Goal: Task Accomplishment & Management: Manage account settings

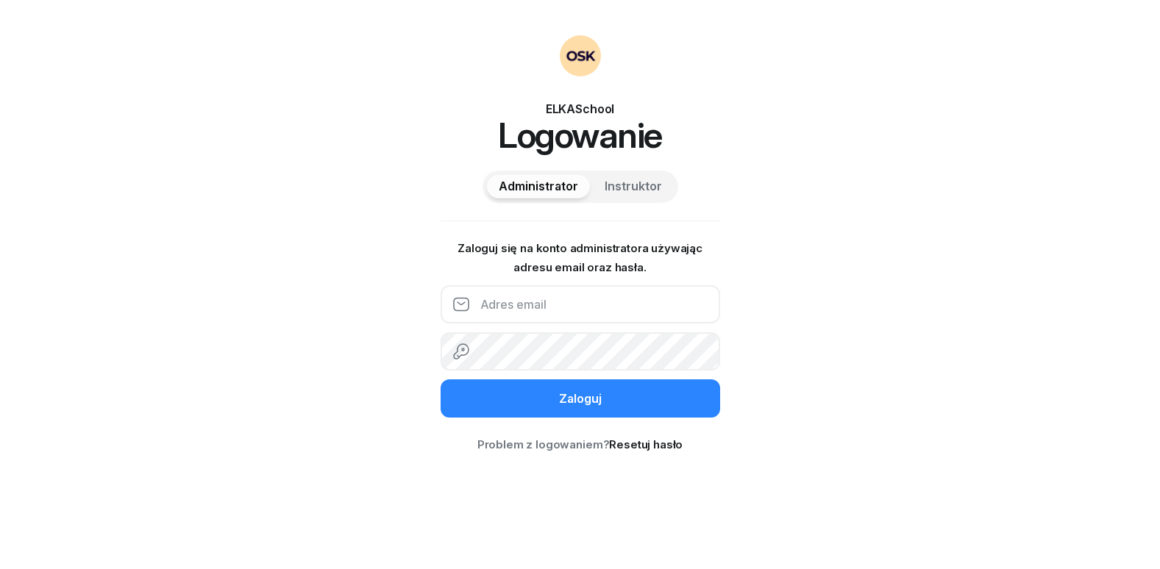
click at [560, 296] on input "email" at bounding box center [579, 304] width 279 height 38
click at [609, 183] on span "Instruktor" at bounding box center [632, 186] width 57 height 19
drag, startPoint x: 581, startPoint y: 284, endPoint x: 586, endPoint y: 290, distance: 8.4
click at [581, 288] on form "Zaloguj się na konto administratora używając numeru telefonu oraz kodu PIN. [GE…" at bounding box center [579, 328] width 279 height 179
click at [612, 302] on input "text" at bounding box center [579, 304] width 279 height 38
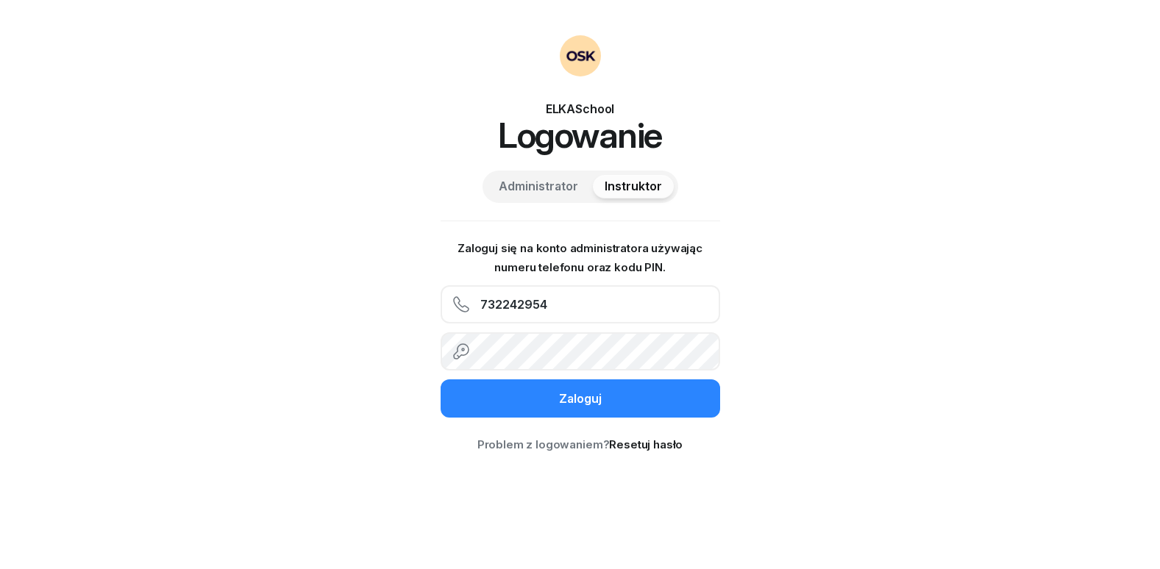
type input "732242954"
click at [440, 379] on button "Zaloguj" at bounding box center [579, 398] width 279 height 38
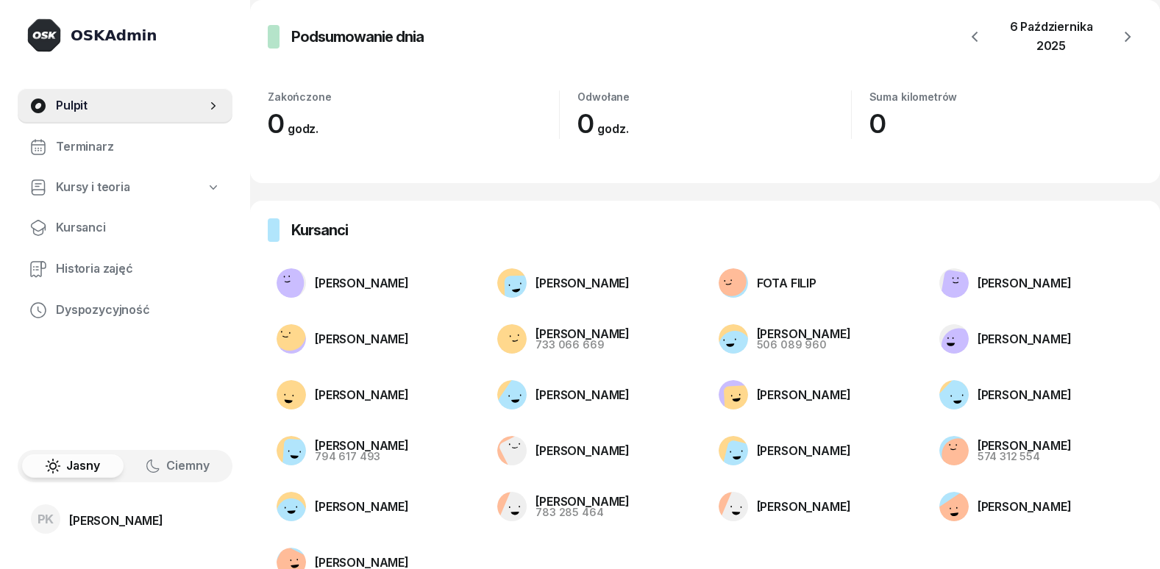
click at [164, 190] on link "Kursy i teoria" at bounding box center [125, 188] width 215 height 34
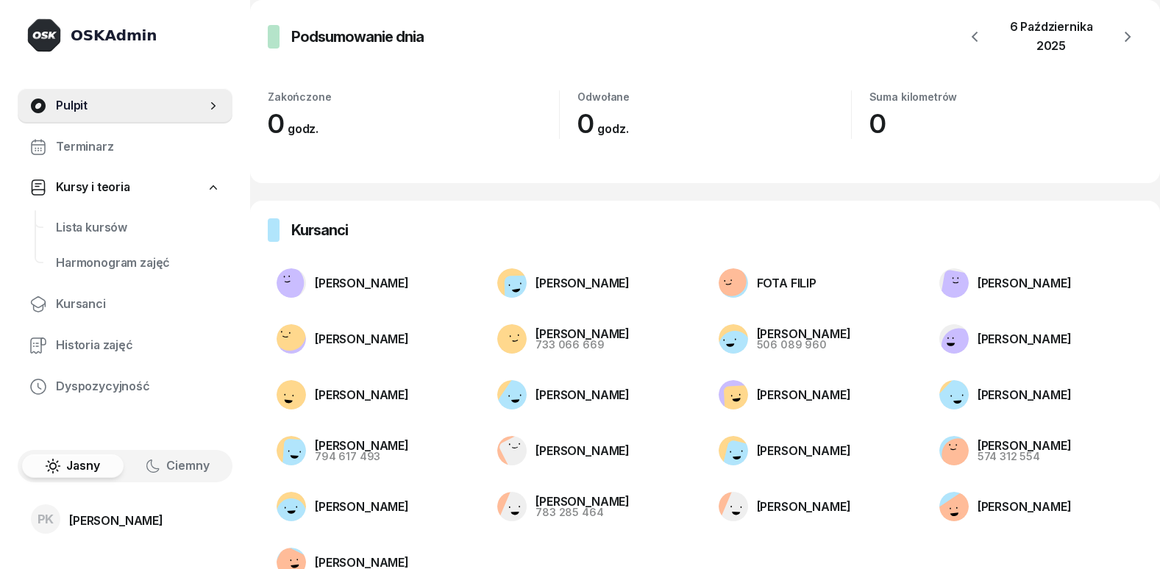
select select
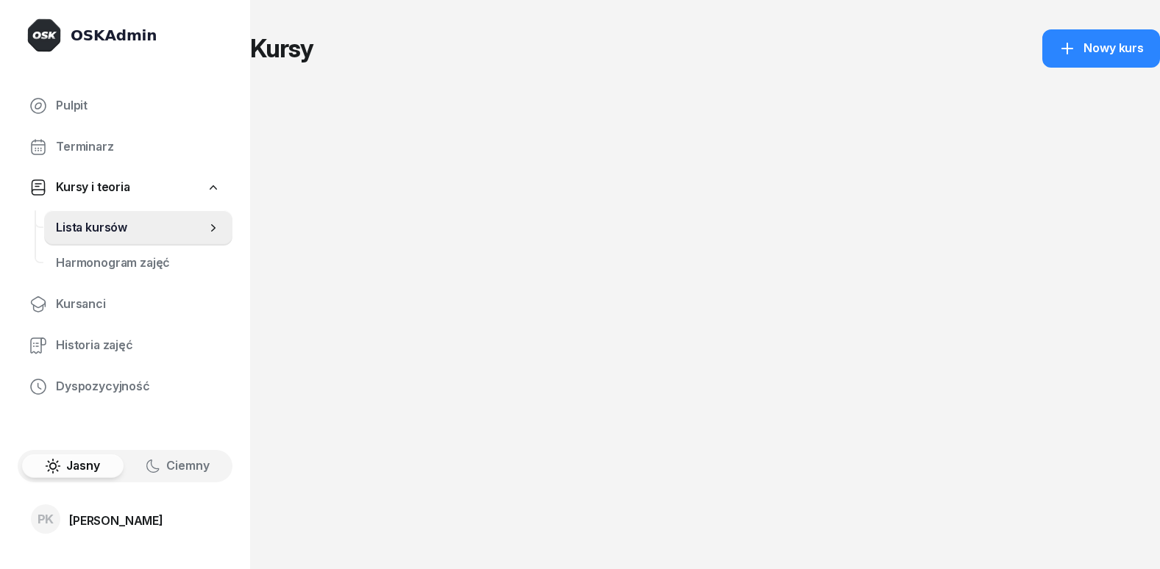
drag, startPoint x: 1010, startPoint y: 215, endPoint x: 840, endPoint y: 232, distance: 171.5
click at [929, 232] on div "Kursy 2024 2023 2022 [GEOGRAPHIC_DATA]" at bounding box center [705, 284] width 910 height 569
click at [176, 229] on span "Lista kursów" at bounding box center [131, 227] width 150 height 19
click at [1124, 45] on div "Nowy kurs" at bounding box center [1100, 48] width 85 height 19
select select "09"
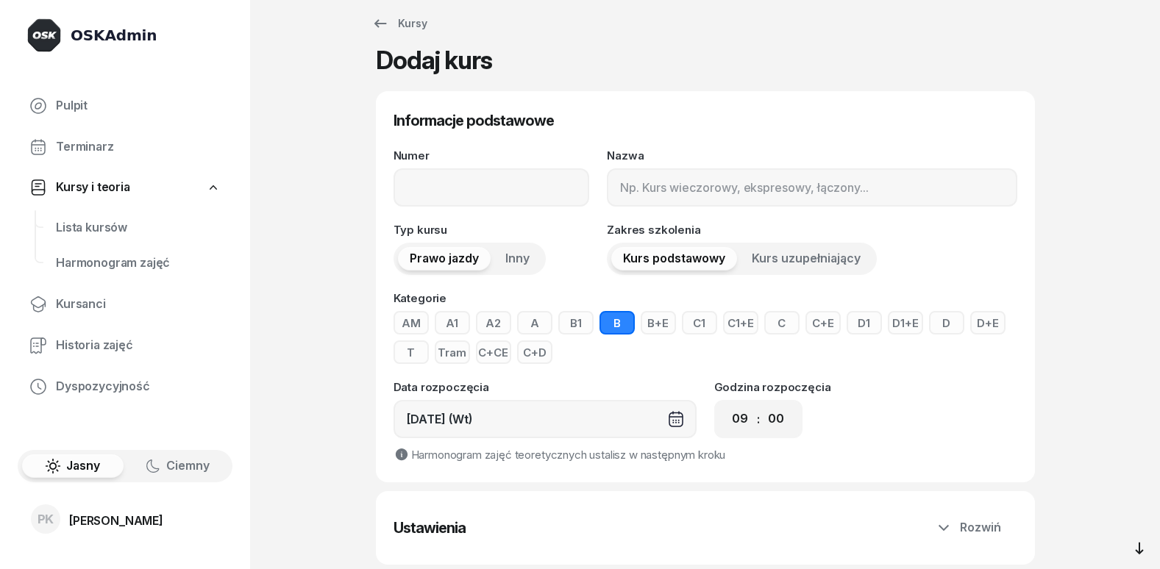
scroll to position [128, 0]
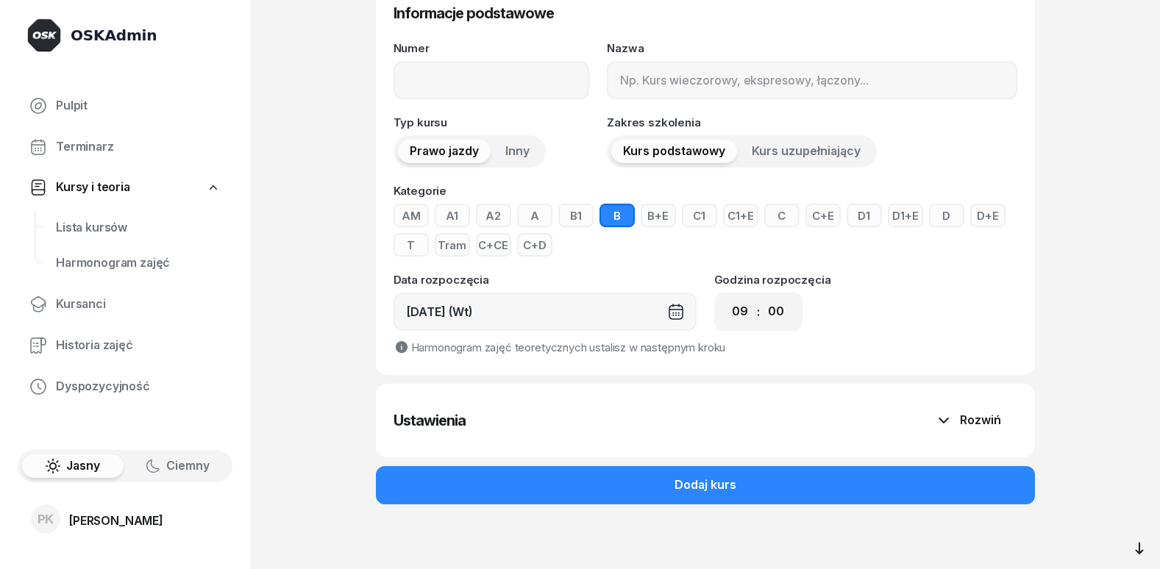
click at [949, 411] on div "Rozwiń" at bounding box center [968, 420] width 66 height 19
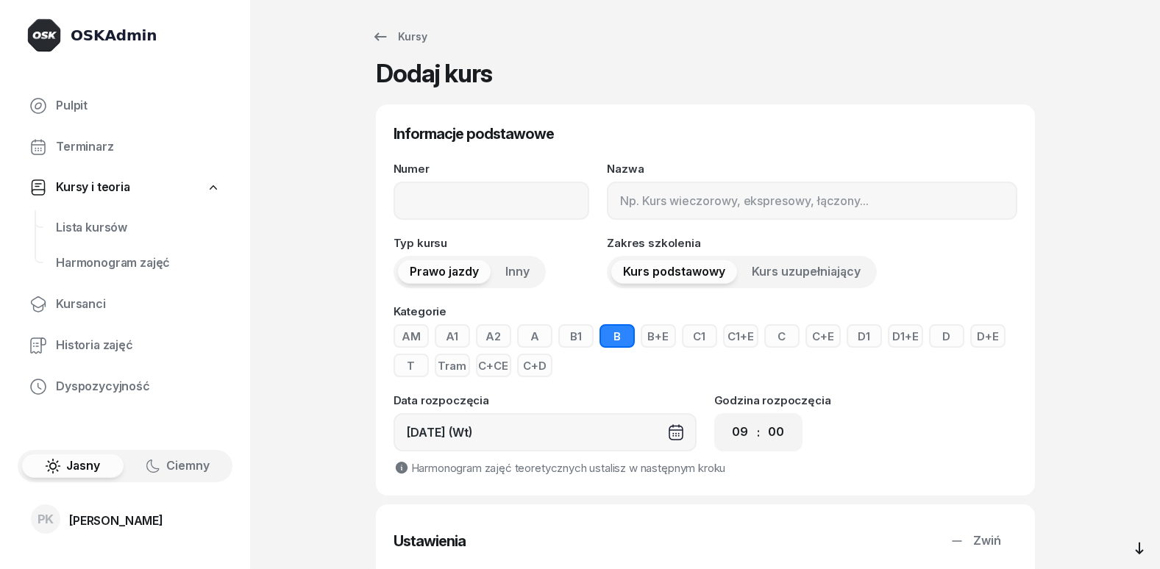
scroll to position [0, 0]
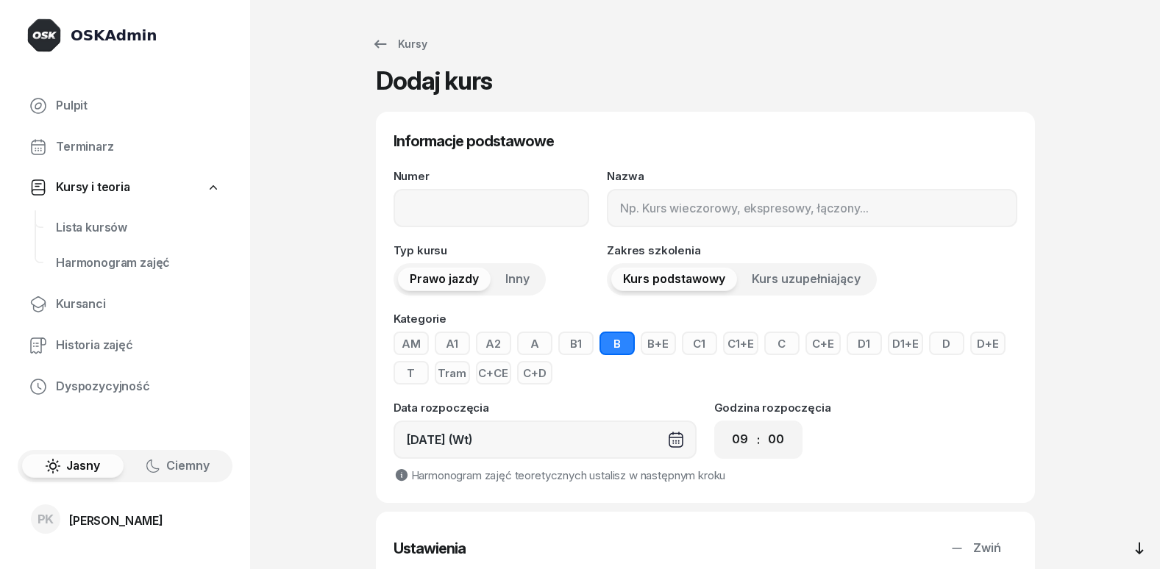
click at [537, 240] on div "Numer Nazwa Typ kursu Prawo jazdy Inny Zakres szkolenia Kurs podstawowy Kurs uz…" at bounding box center [705, 328] width 624 height 315
click at [540, 210] on input "Numer" at bounding box center [491, 208] width 196 height 38
click at [660, 206] on input "Nazwa" at bounding box center [812, 208] width 410 height 38
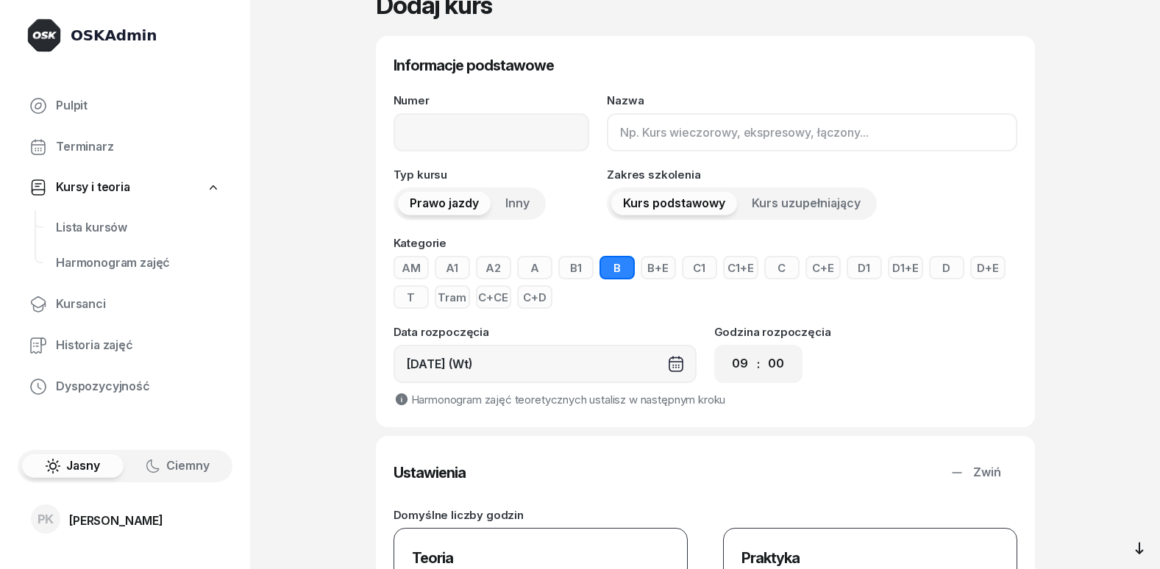
scroll to position [32, 0]
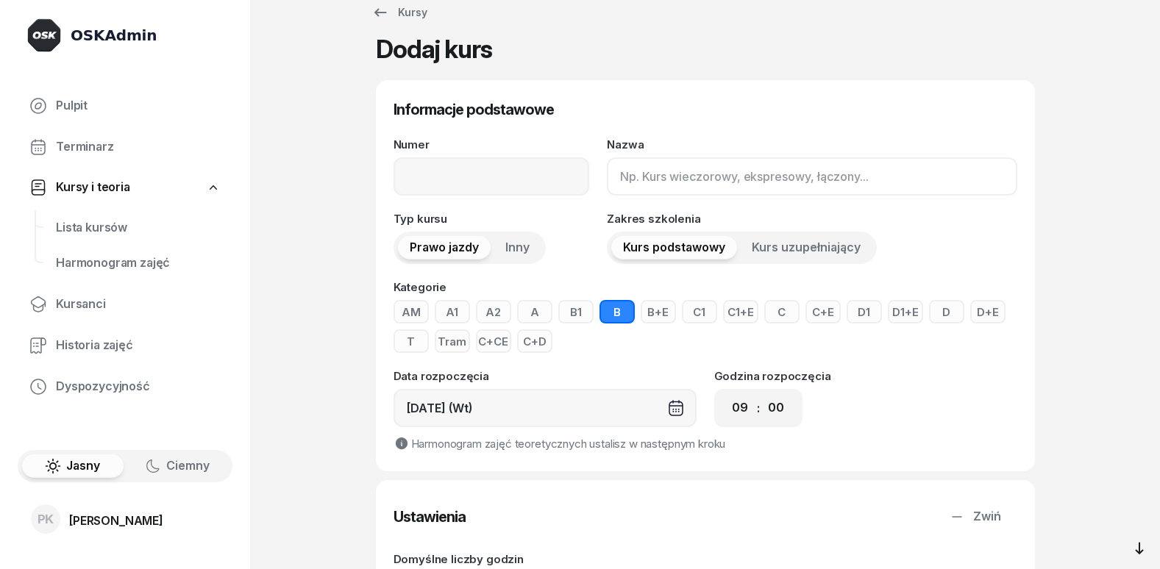
click at [661, 179] on input "Nazwa" at bounding box center [812, 176] width 410 height 38
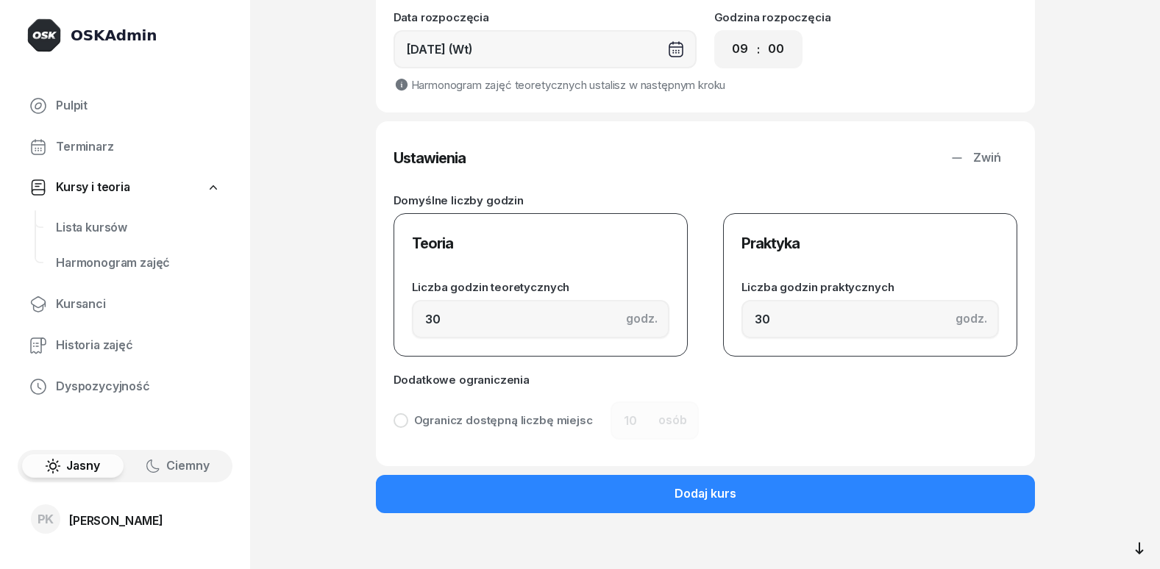
scroll to position [399, 0]
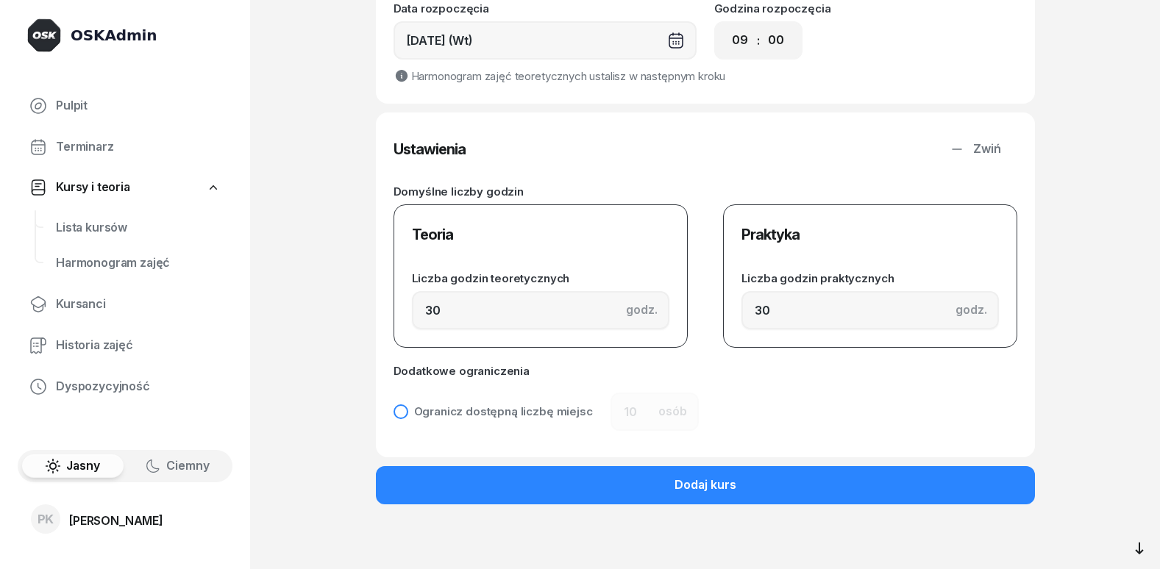
click at [537, 413] on div "Ogranicz dostępną liczbę miejsc" at bounding box center [503, 411] width 179 height 11
click at [535, 414] on div "Ogranicz dostępną liczbę miejsc" at bounding box center [503, 411] width 179 height 11
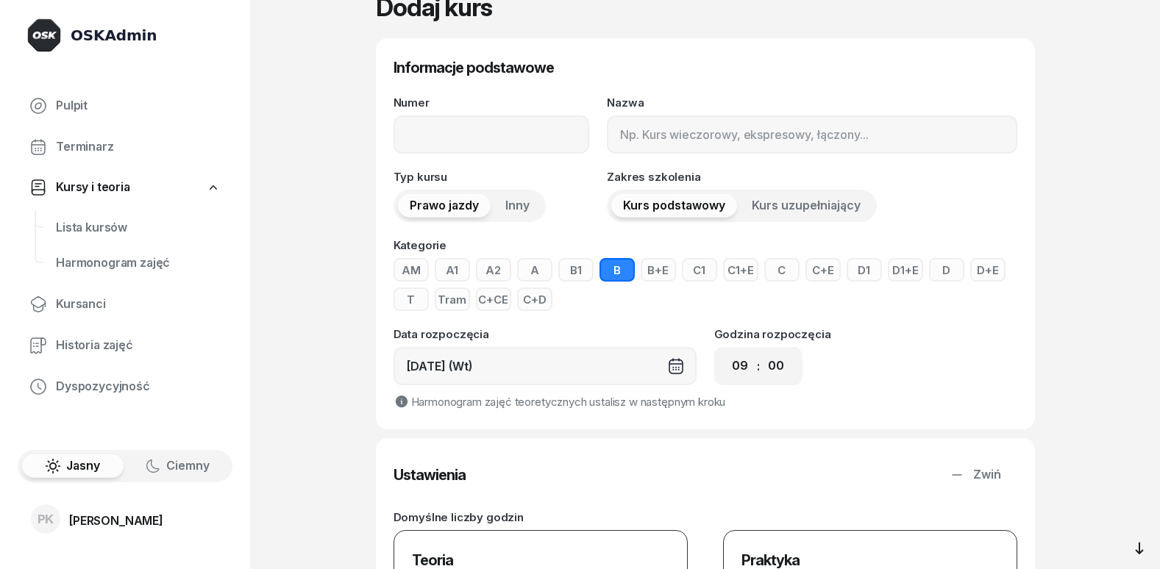
scroll to position [0, 0]
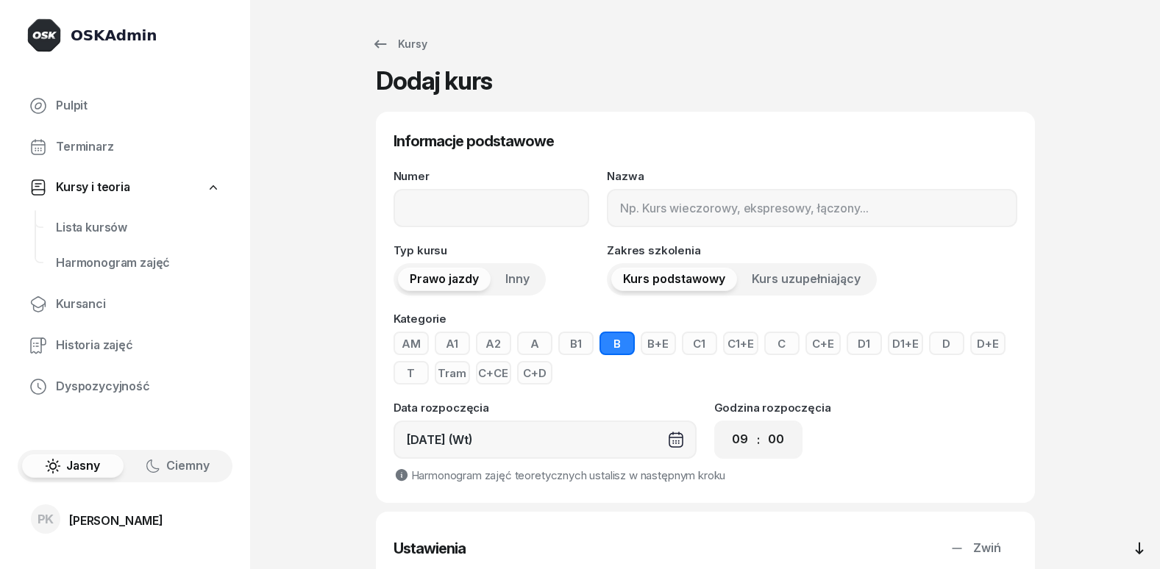
click at [763, 272] on span "Kurs uzupełniający" at bounding box center [805, 279] width 109 height 19
click at [701, 282] on span "Kurs podstawowy" at bounding box center [674, 279] width 102 height 19
click at [521, 286] on span "Inny" at bounding box center [517, 279] width 24 height 19
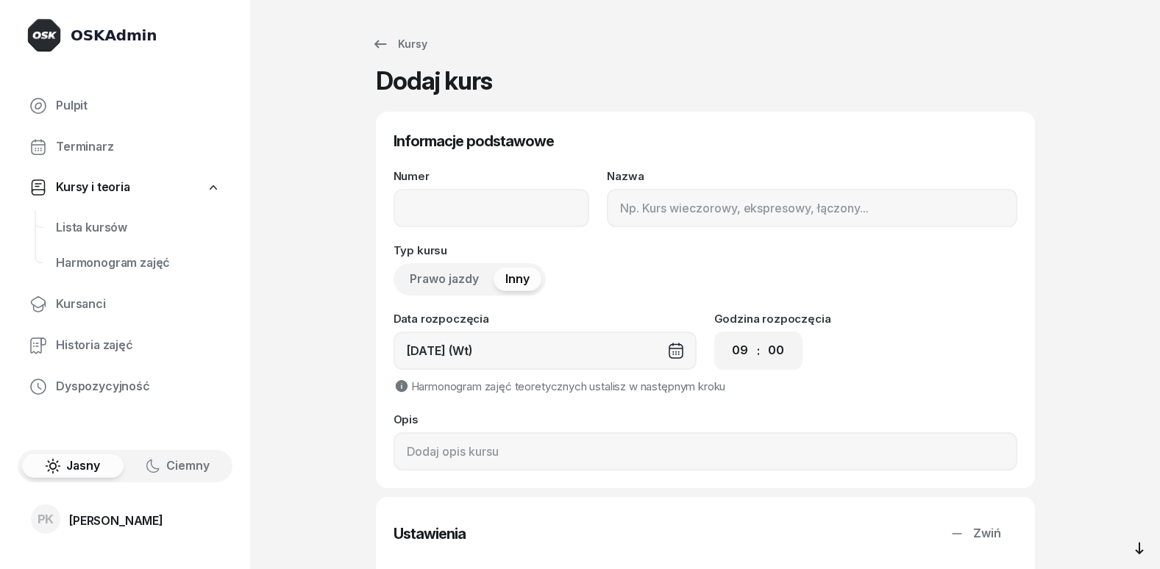
click at [465, 282] on span "Prawo jazdy" at bounding box center [444, 279] width 69 height 19
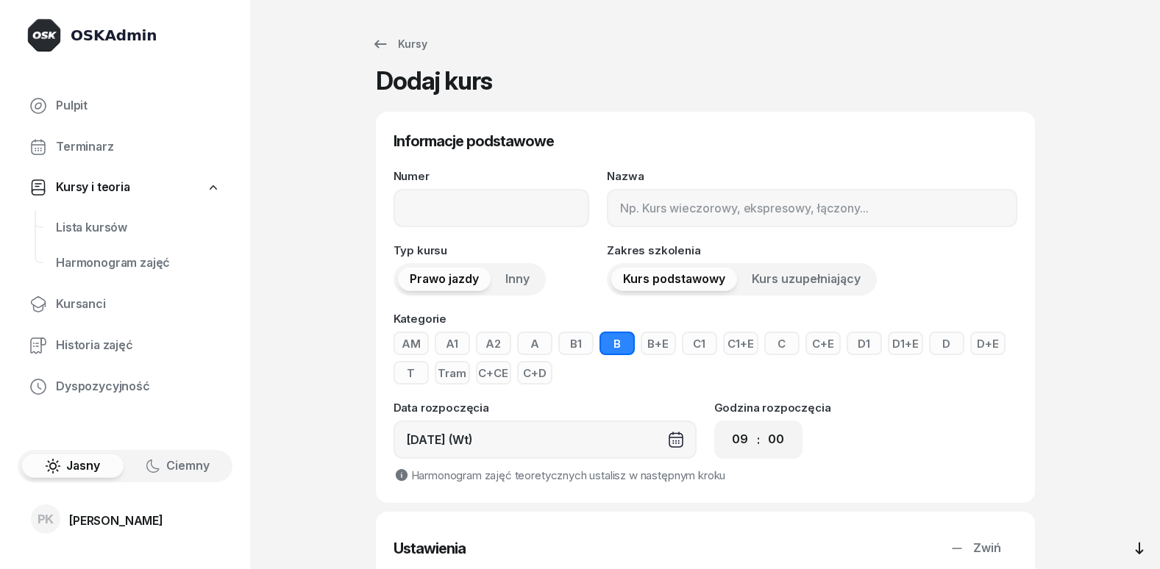
drag, startPoint x: 496, startPoint y: 175, endPoint x: 504, endPoint y: 199, distance: 25.8
click at [496, 176] on div "Numer" at bounding box center [491, 199] width 196 height 57
click at [508, 204] on input "Numer" at bounding box center [491, 208] width 196 height 38
type input "1"
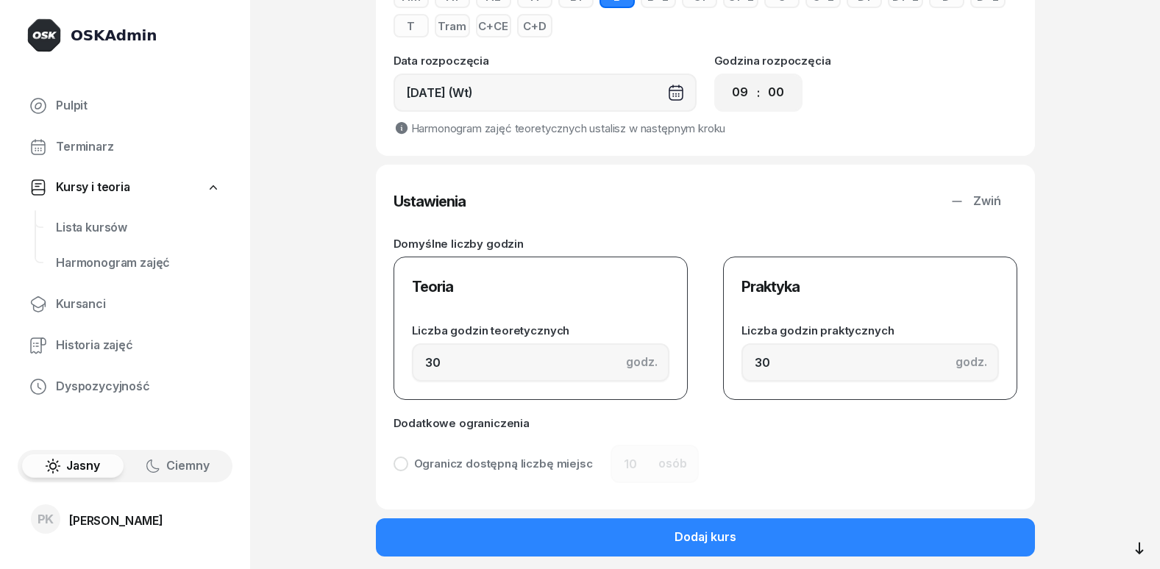
scroll to position [399, 0]
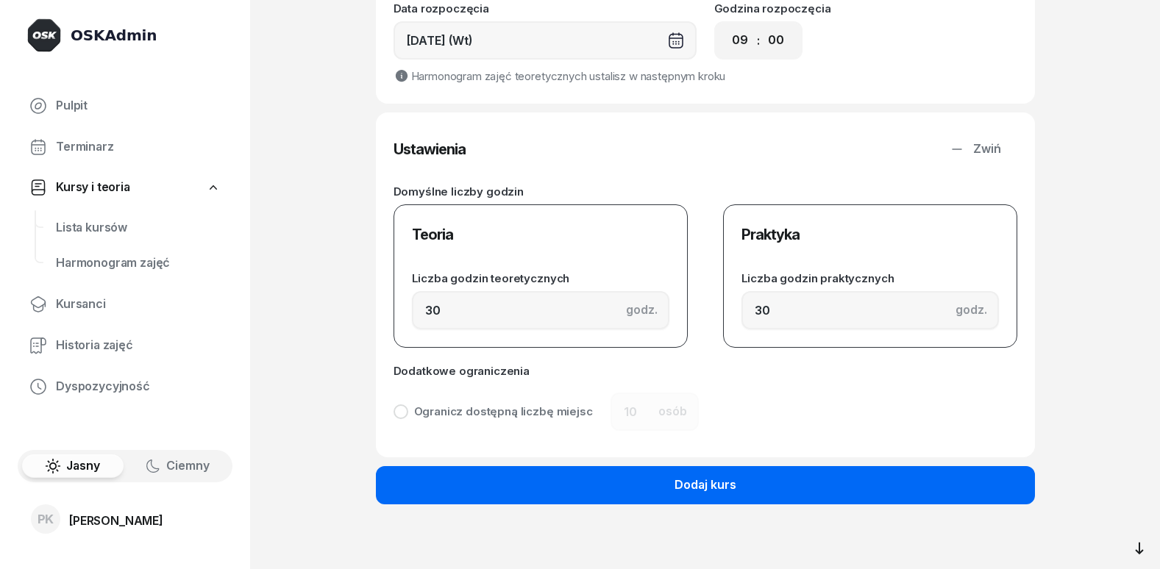
type input "WEEKENDY"
click at [679, 476] on div "Dodaj kurs" at bounding box center [705, 485] width 62 height 19
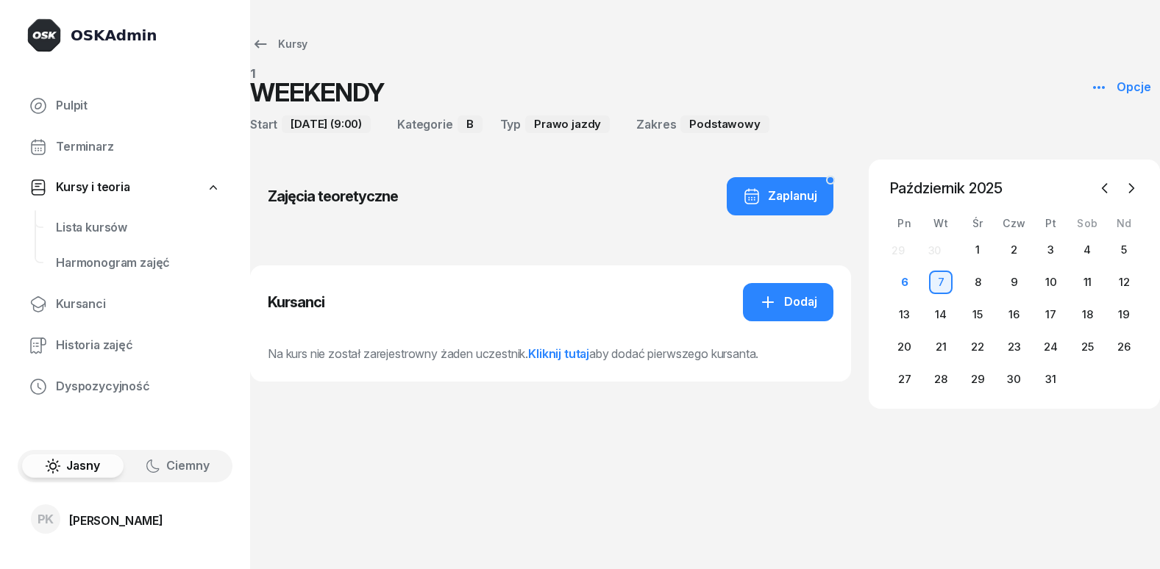
click at [553, 354] on link "Kliknij tutaj" at bounding box center [558, 353] width 61 height 15
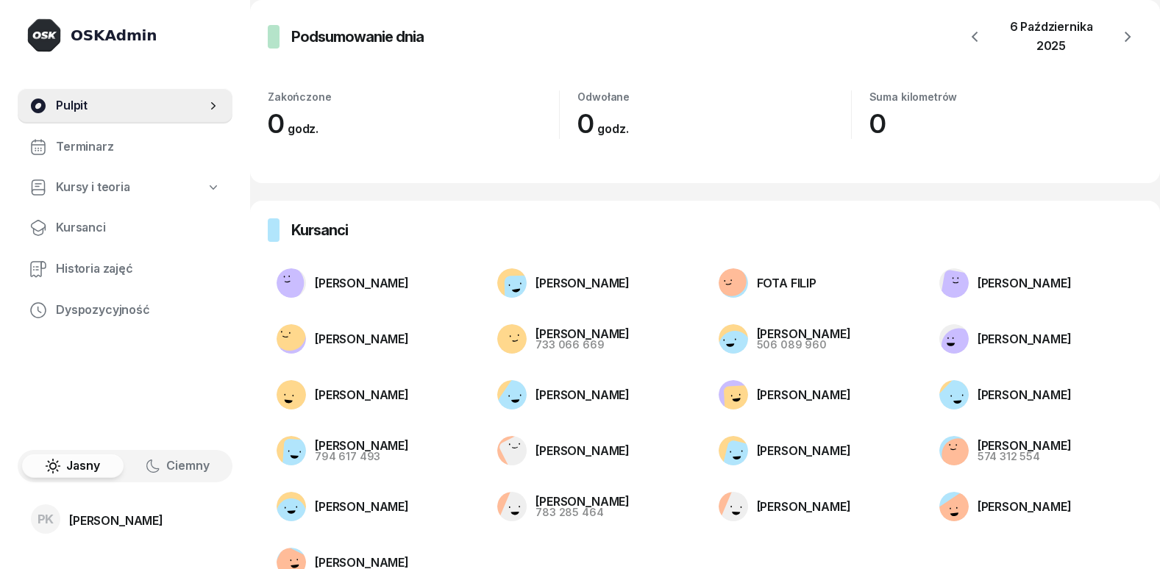
click at [91, 100] on span "Pulpit" at bounding box center [131, 105] width 150 height 19
click at [105, 196] on span "Kursy i teoria" at bounding box center [93, 187] width 74 height 19
select select
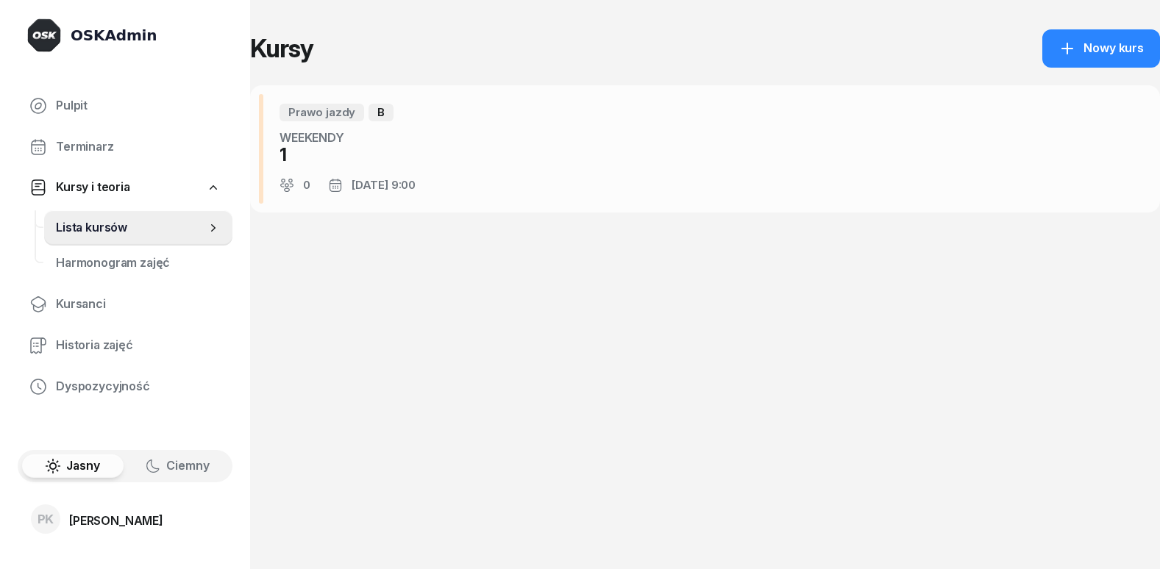
click at [326, 142] on div "WEEKENDY" at bounding box center [347, 138] width 136 height 18
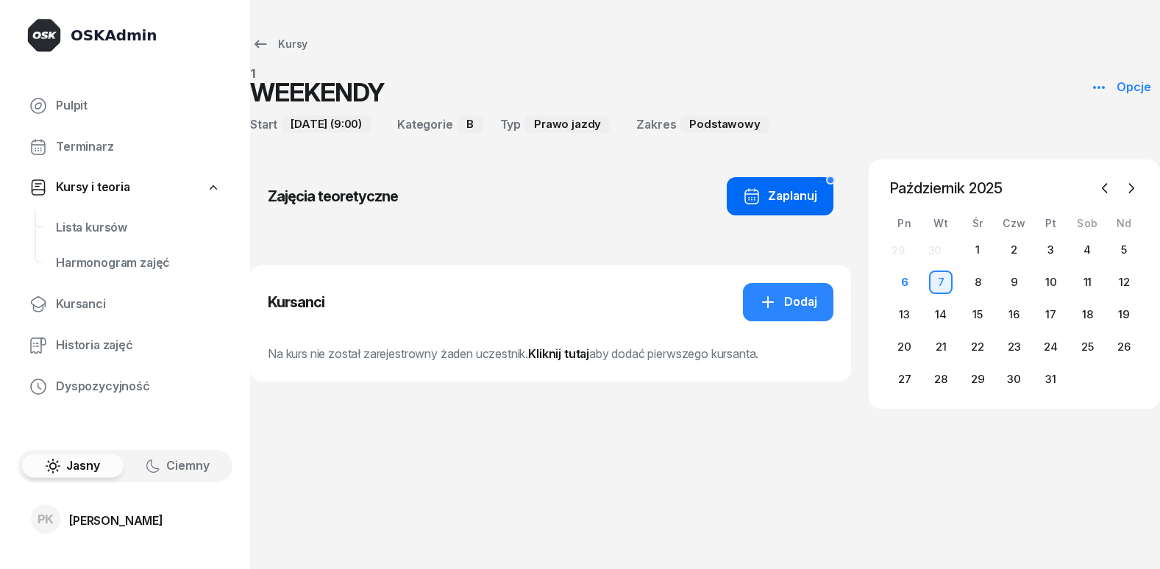
click at [779, 199] on div "Zaplanuj" at bounding box center [780, 196] width 74 height 19
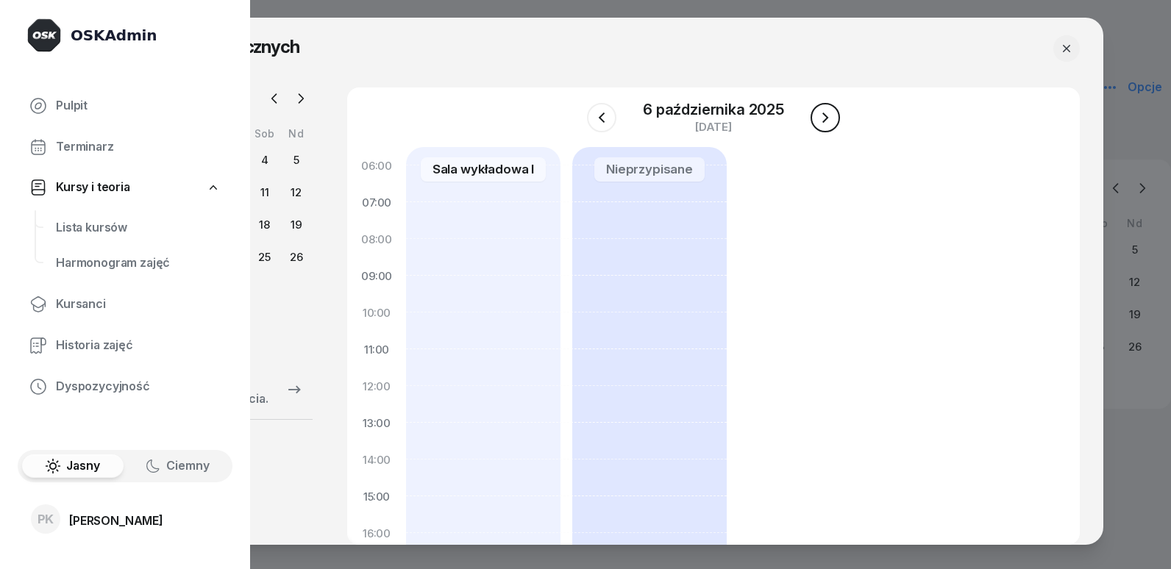
click at [810, 113] on button "button" at bounding box center [824, 117] width 29 height 29
click at [810, 115] on icon "button" at bounding box center [812, 118] width 18 height 18
click at [811, 115] on icon "button" at bounding box center [812, 118] width 18 height 18
click at [816, 115] on icon "button" at bounding box center [825, 118] width 18 height 18
click at [811, 115] on button "button" at bounding box center [811, 117] width 29 height 29
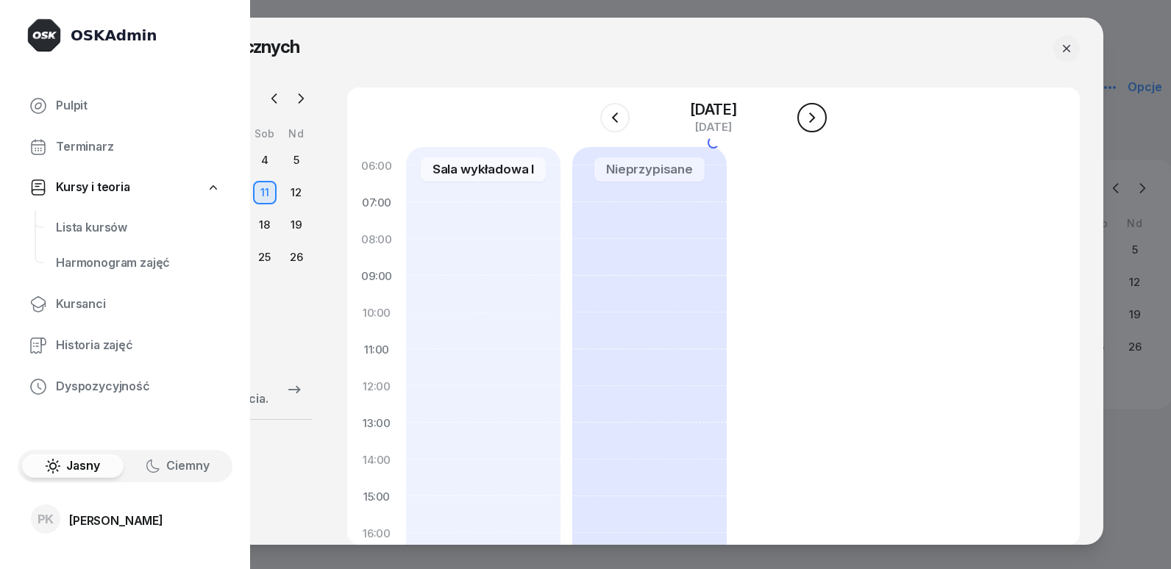
click at [811, 117] on icon "button" at bounding box center [812, 118] width 18 height 18
click at [811, 118] on button "button" at bounding box center [811, 117] width 29 height 29
click at [465, 229] on div at bounding box center [483, 496] width 154 height 699
select select "07"
select select "09"
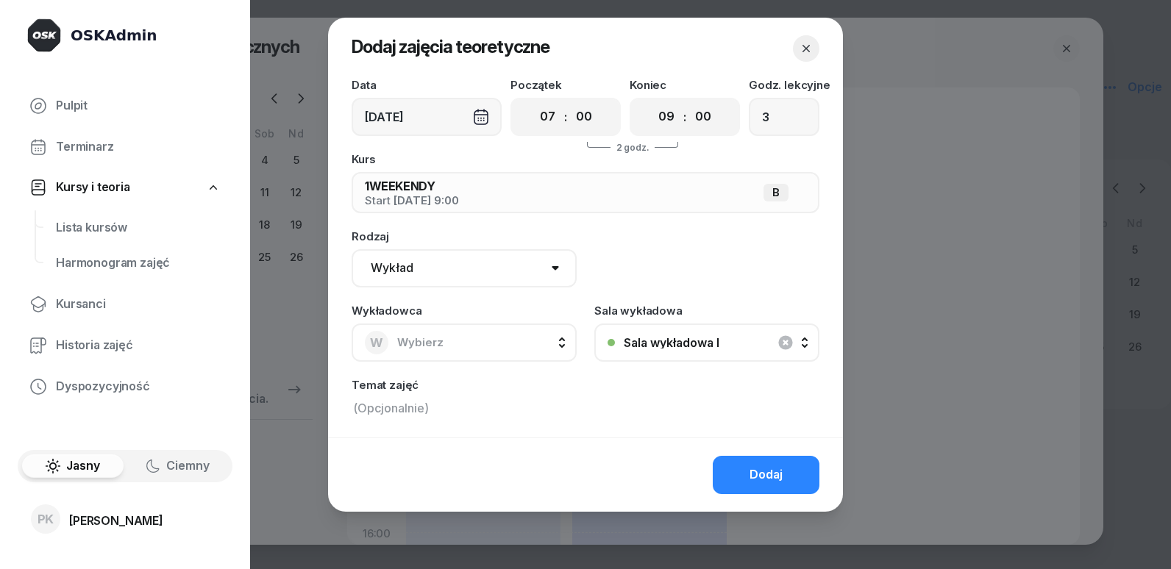
click at [564, 346] on button "W Wybierz" at bounding box center [463, 343] width 225 height 38
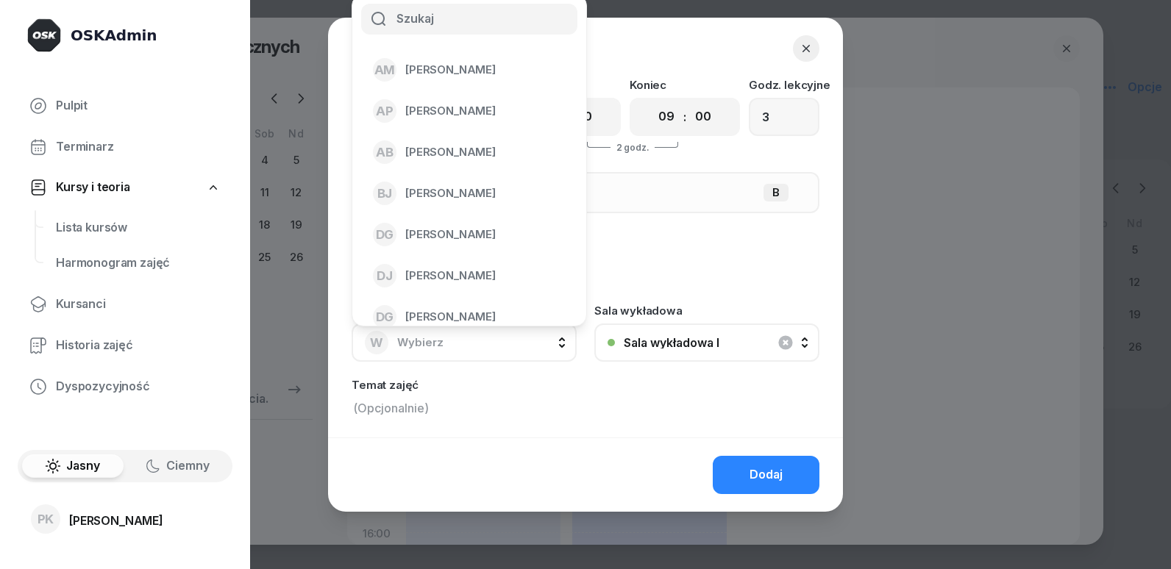
scroll to position [74, 0]
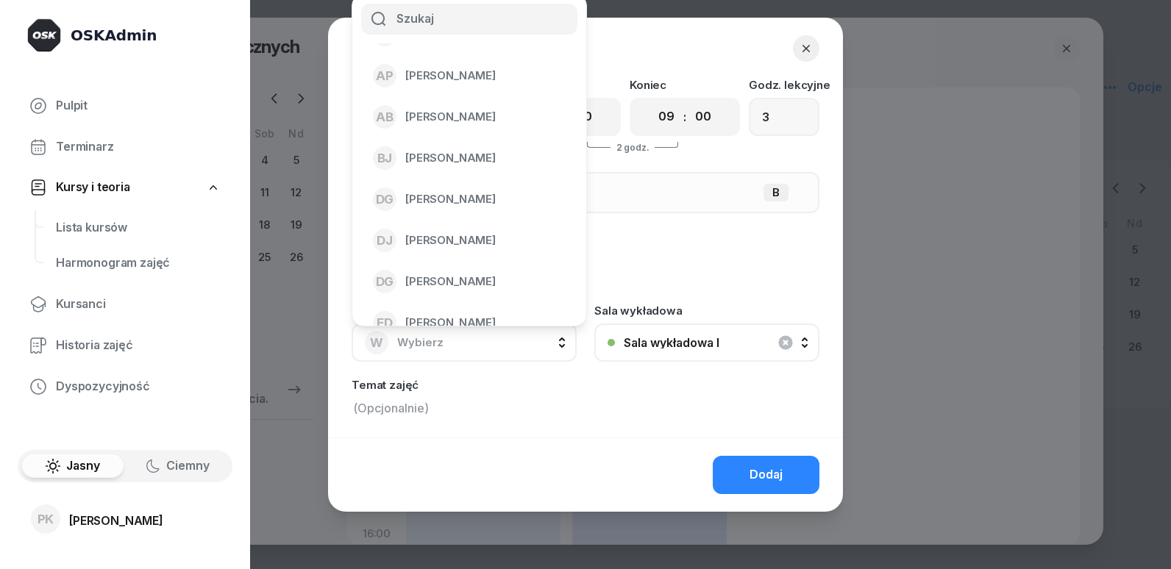
click at [479, 349] on button "W Wybierz" at bounding box center [463, 343] width 225 height 38
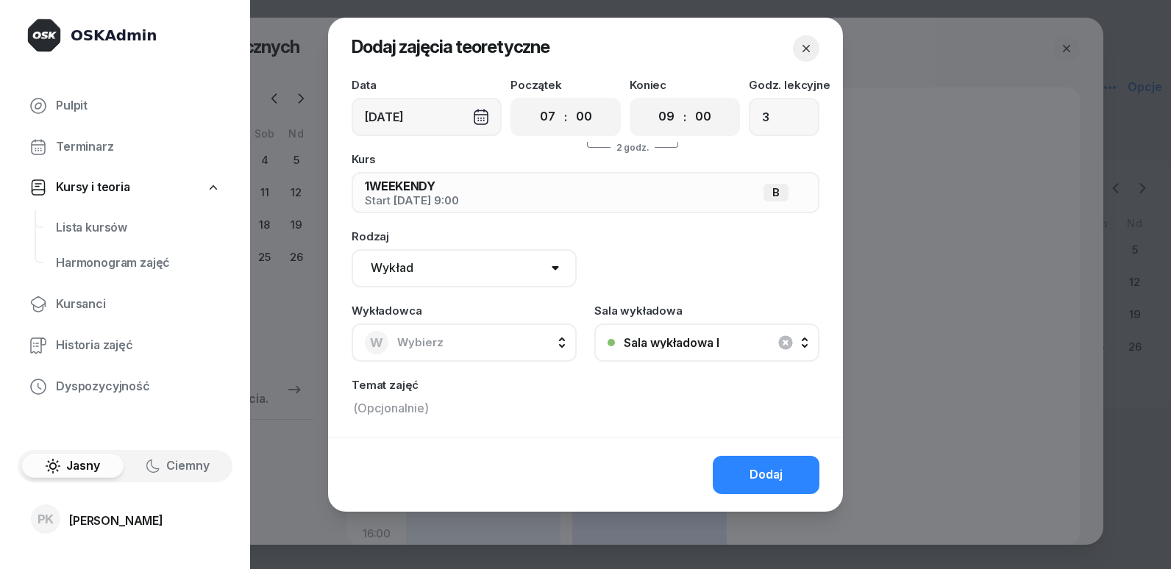
click at [470, 354] on button "W Wybierz" at bounding box center [463, 343] width 225 height 38
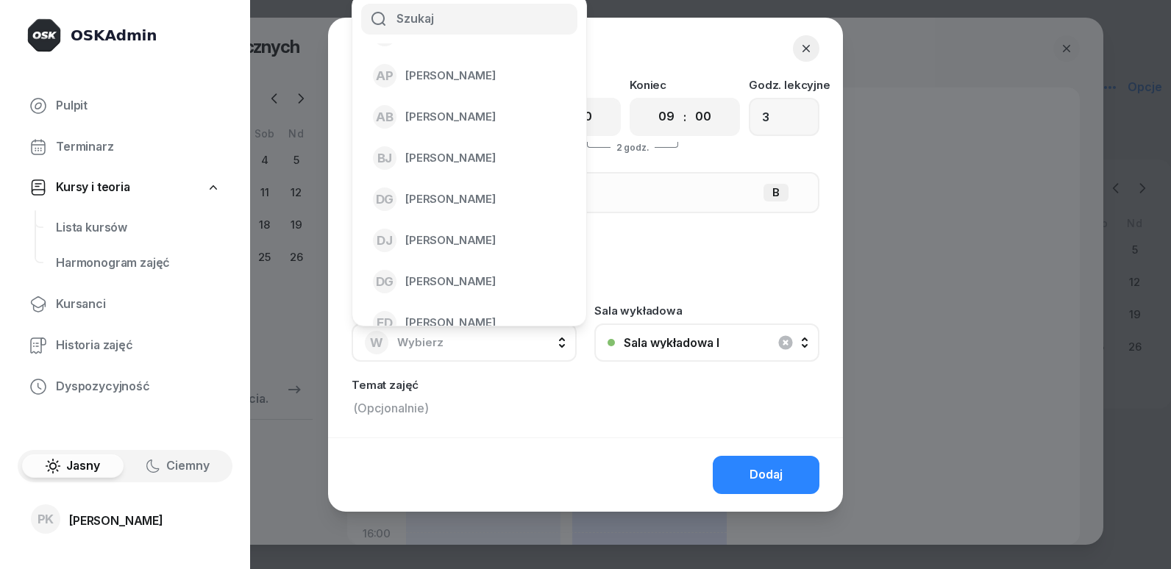
click at [470, 353] on button "W Wybierz" at bounding box center [463, 343] width 225 height 38
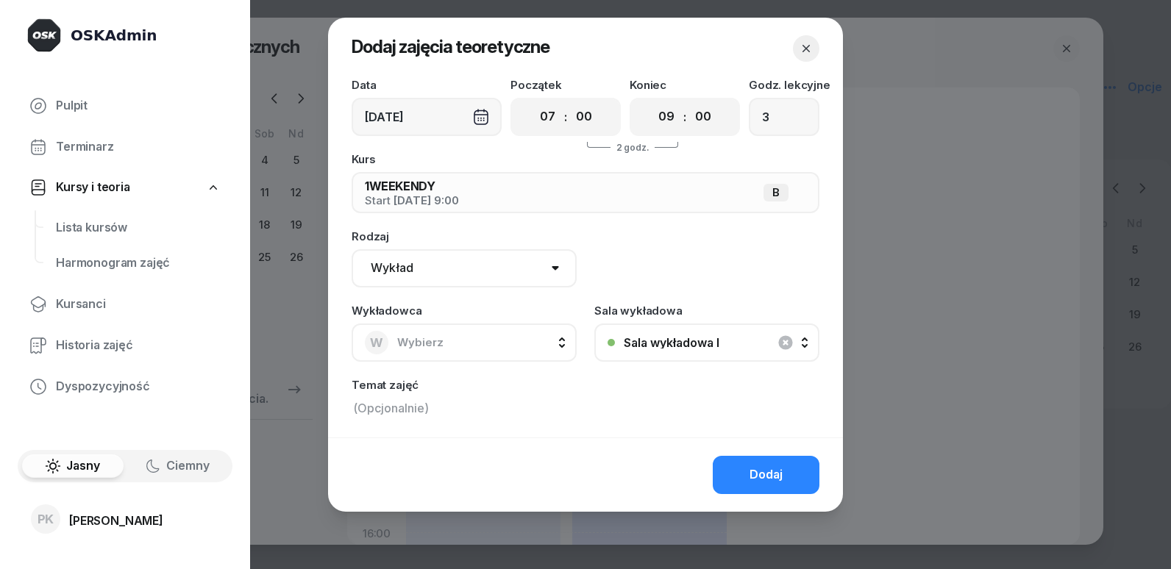
drag, startPoint x: 482, startPoint y: 359, endPoint x: 479, endPoint y: 346, distance: 12.8
click at [479, 346] on button "W Wybierz" at bounding box center [463, 343] width 225 height 38
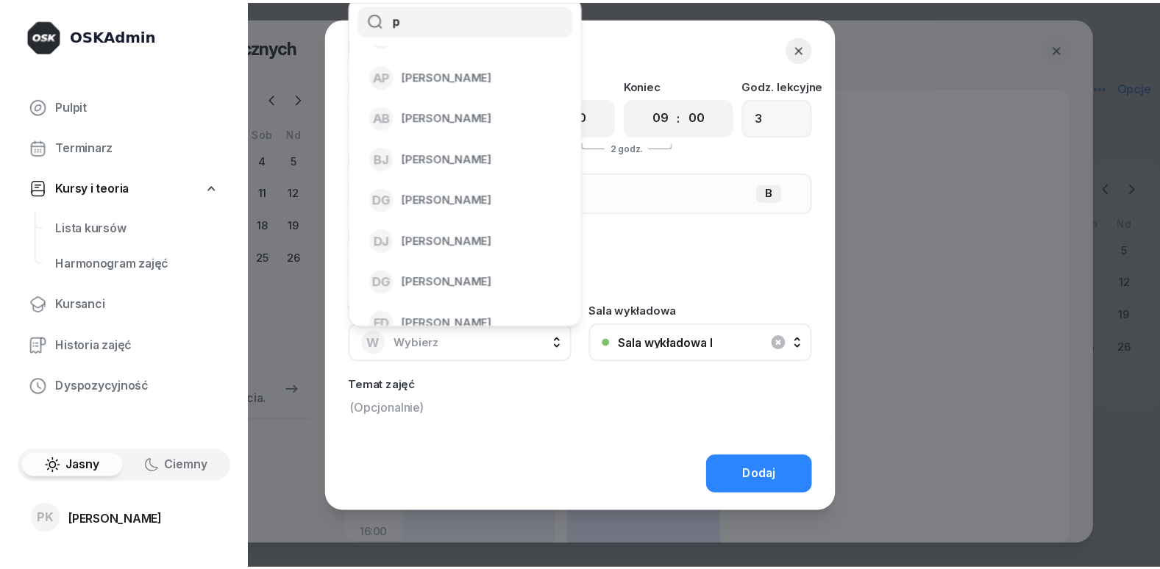
scroll to position [0, 0]
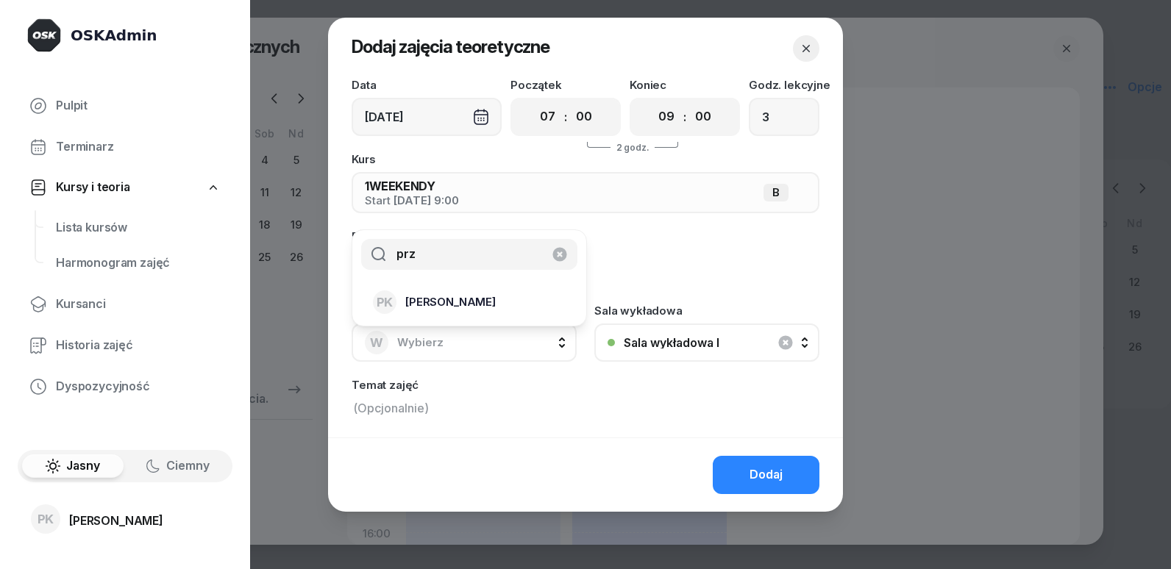
type input "prz"
click at [481, 307] on span "[PERSON_NAME]" at bounding box center [450, 302] width 90 height 19
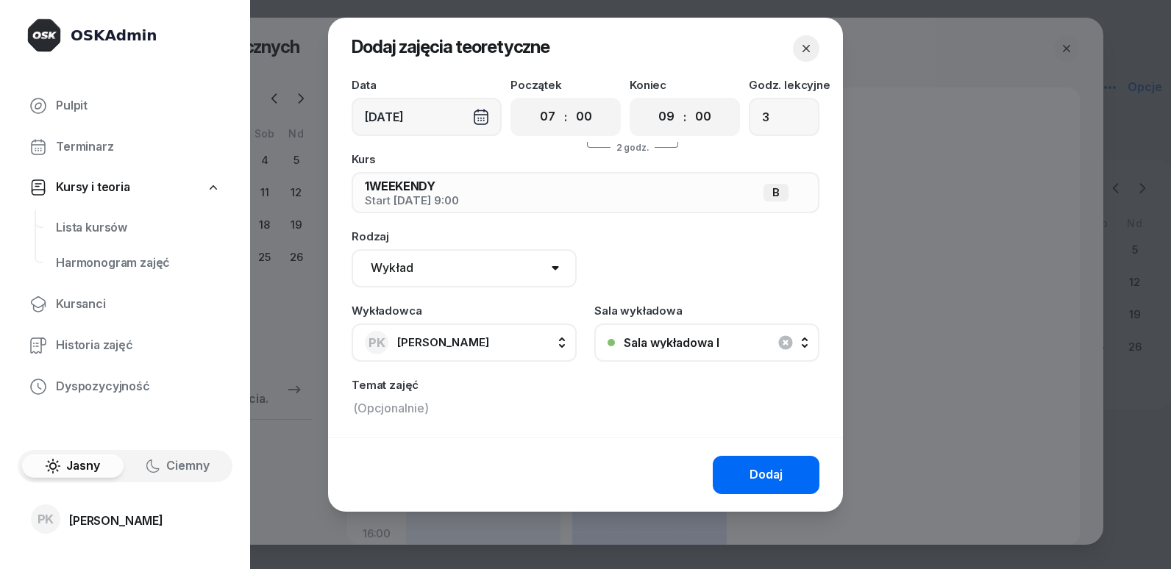
click at [757, 479] on div "Dodaj" at bounding box center [765, 474] width 33 height 19
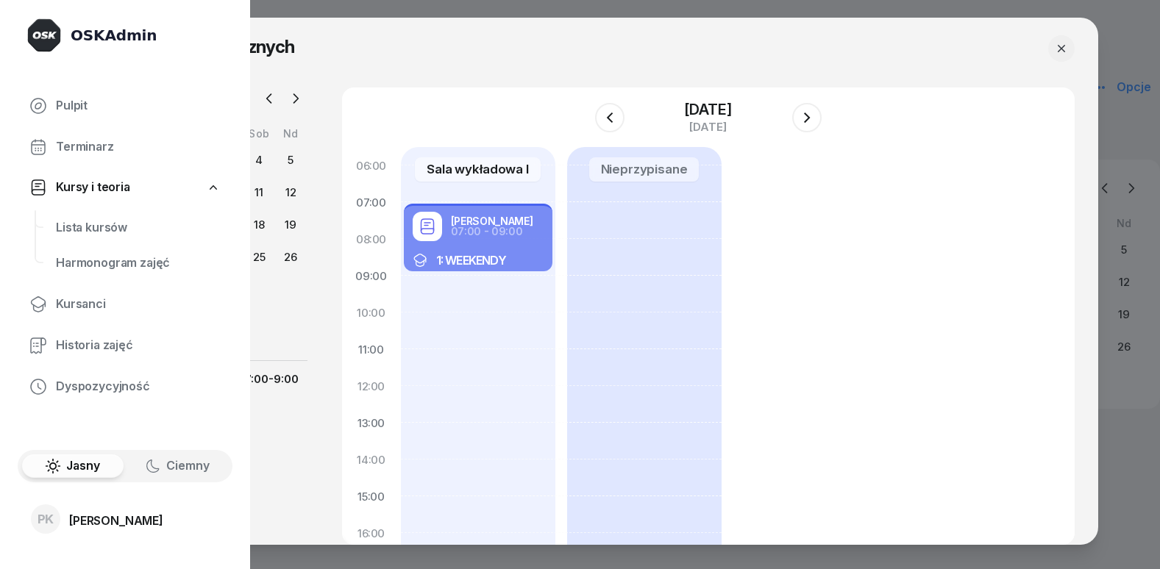
click at [474, 232] on div "07:00 - 09:00" at bounding box center [492, 231] width 82 height 10
select select "07"
select select "09"
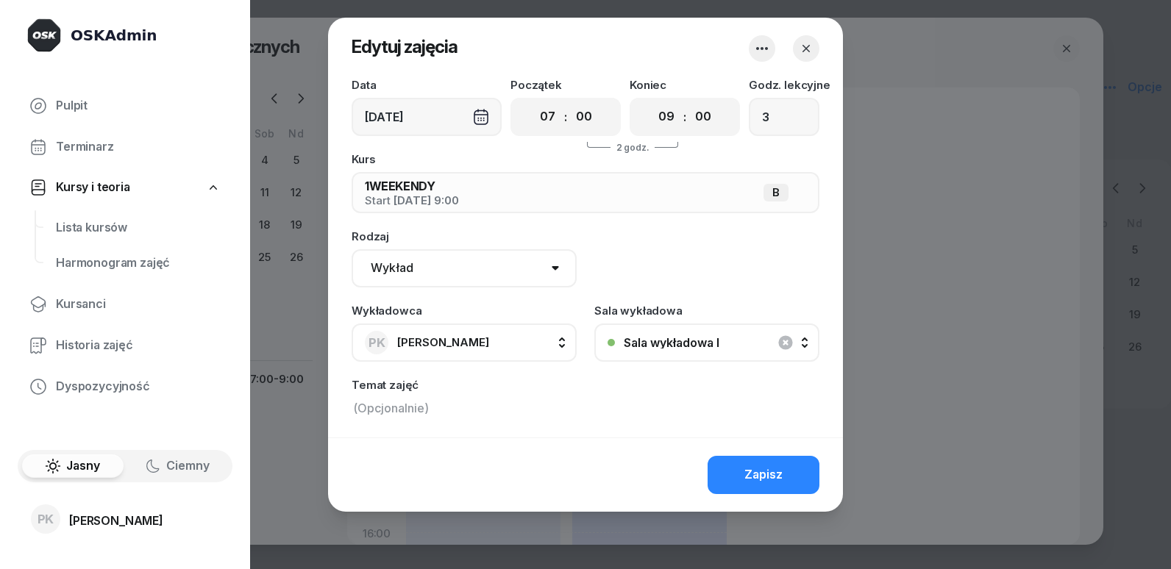
click at [804, 52] on icon "button" at bounding box center [806, 48] width 15 height 15
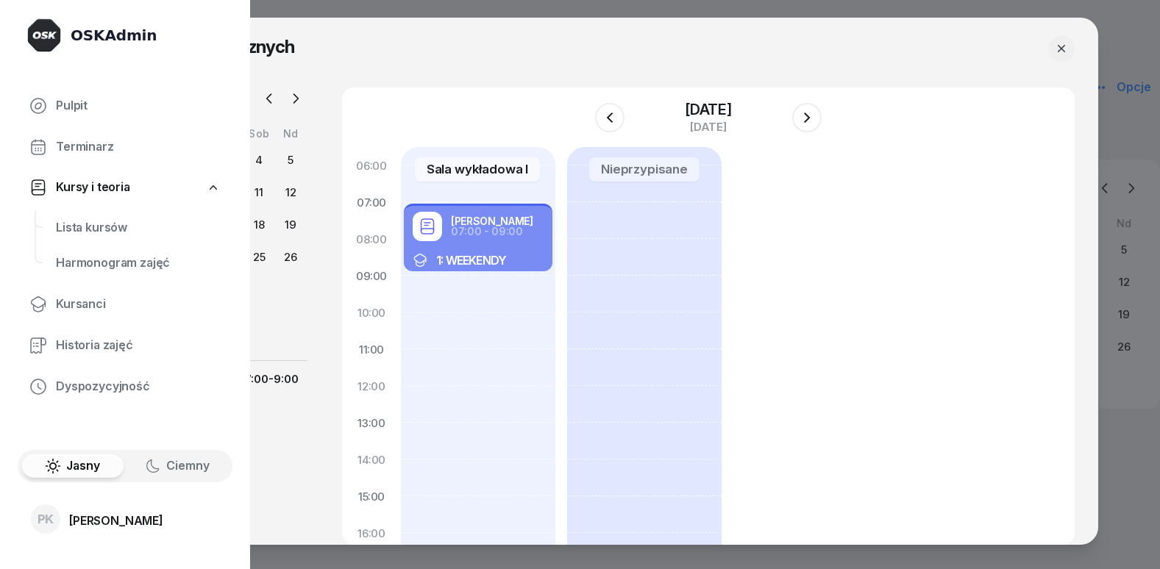
click at [1068, 48] on button "button" at bounding box center [1061, 48] width 26 height 26
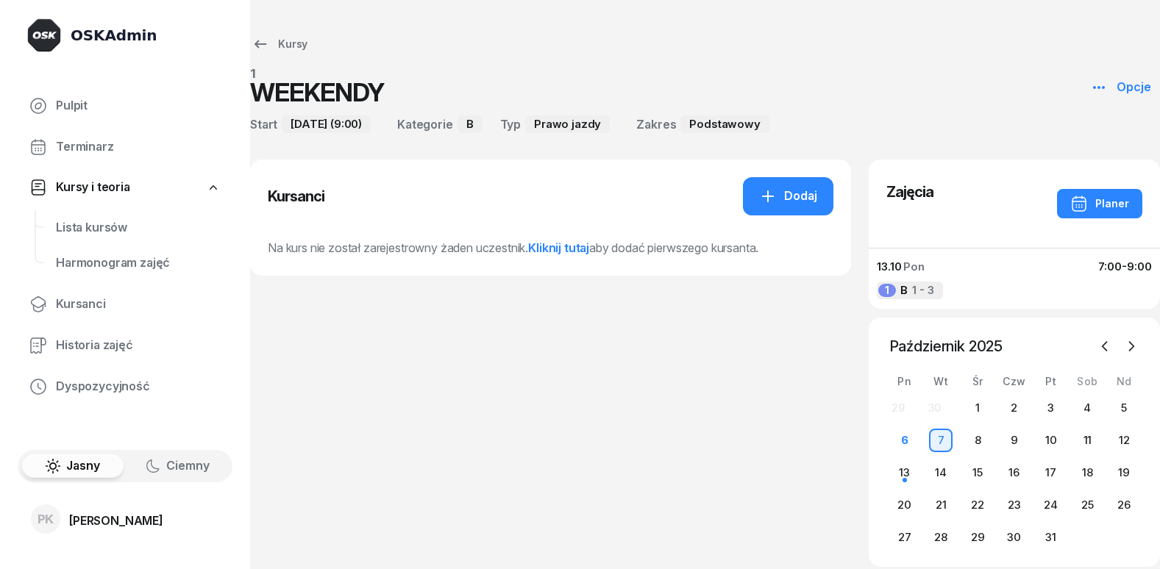
click at [572, 242] on link "Kliknij tutaj" at bounding box center [558, 247] width 61 height 15
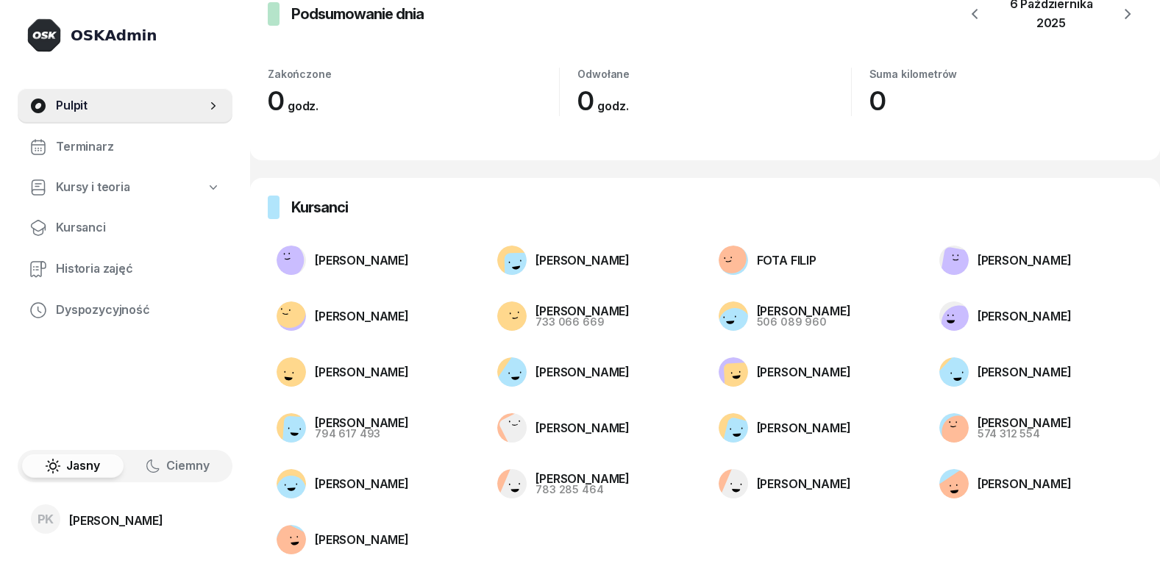
scroll to position [35, 0]
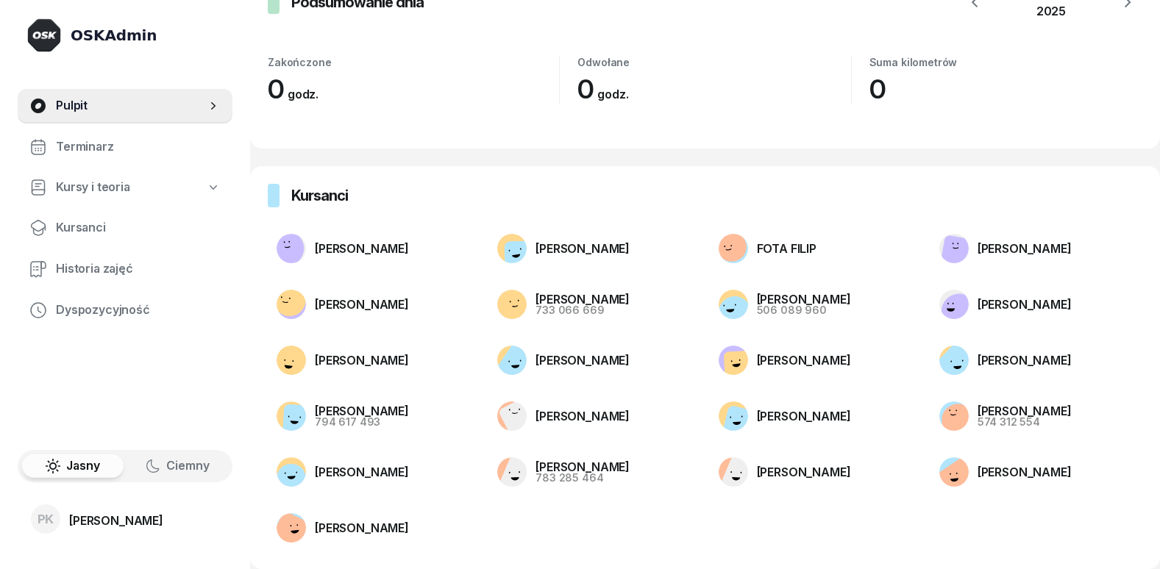
click at [494, 290] on li "[PERSON_NAME] 733 066 669" at bounding box center [594, 304] width 212 height 47
click at [409, 304] on div "[PERSON_NAME]" at bounding box center [362, 305] width 94 height 12
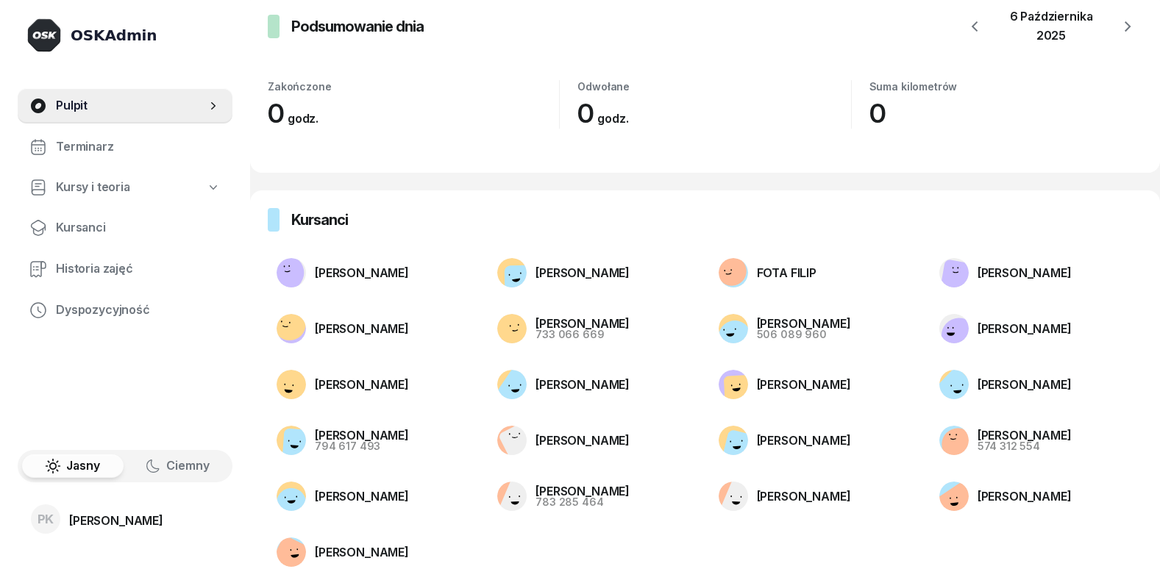
scroll to position [0, 0]
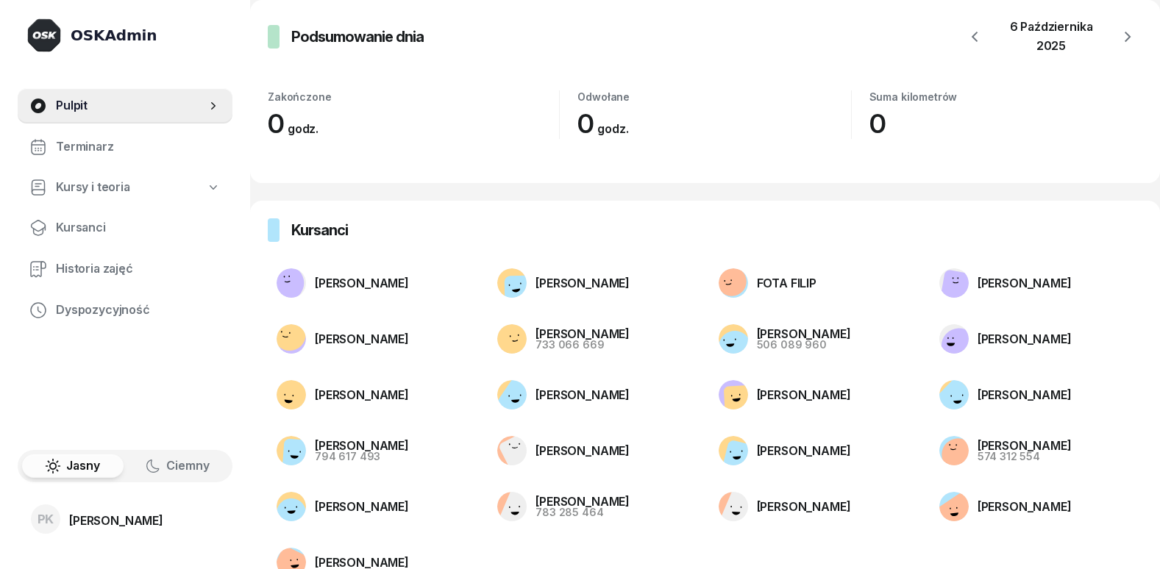
click at [109, 184] on span "Kursy i teoria" at bounding box center [93, 187] width 74 height 19
select select
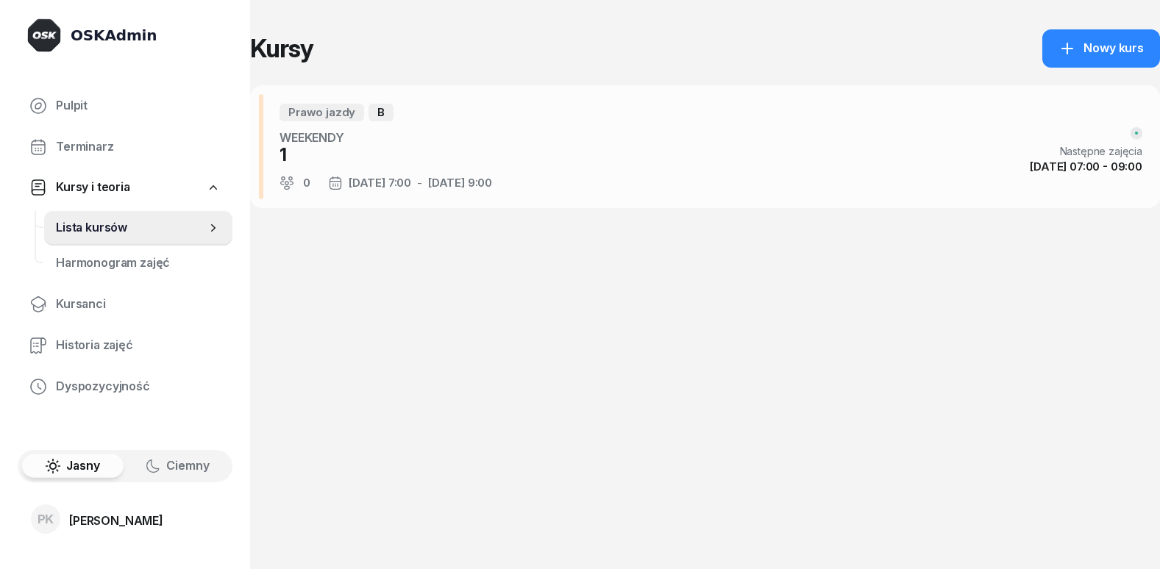
click at [740, 135] on div "Prawo jazdy B WEEKENDY 1 0 [DATE] 7:00 - [DATE] 9:00 Następne zajęcia [DATE] 07…" at bounding box center [705, 146] width 910 height 123
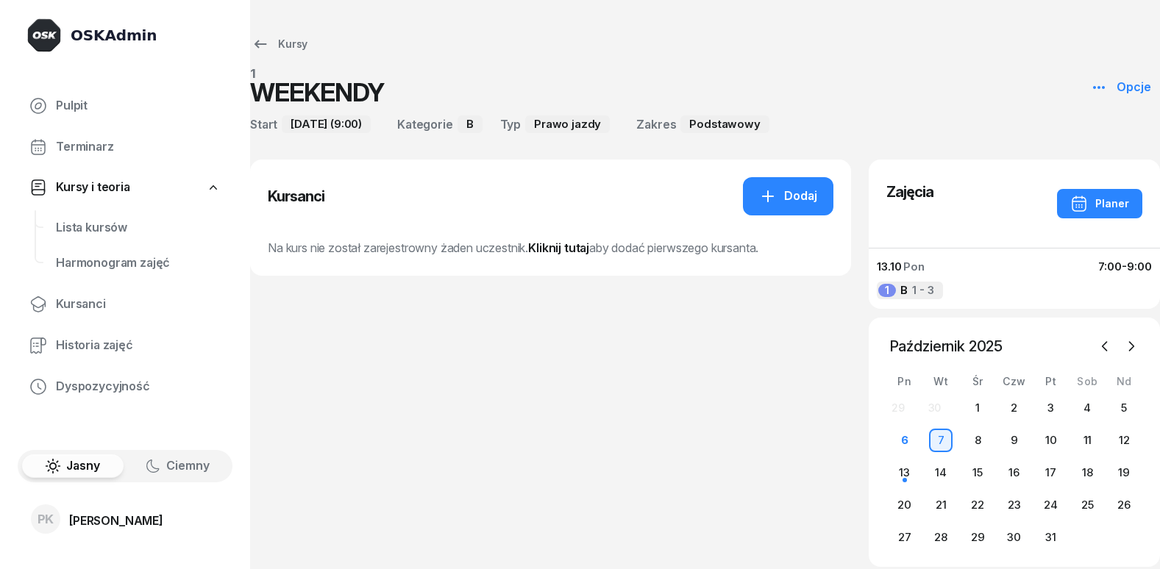
click at [1118, 74] on button "Opcje" at bounding box center [1120, 87] width 79 height 38
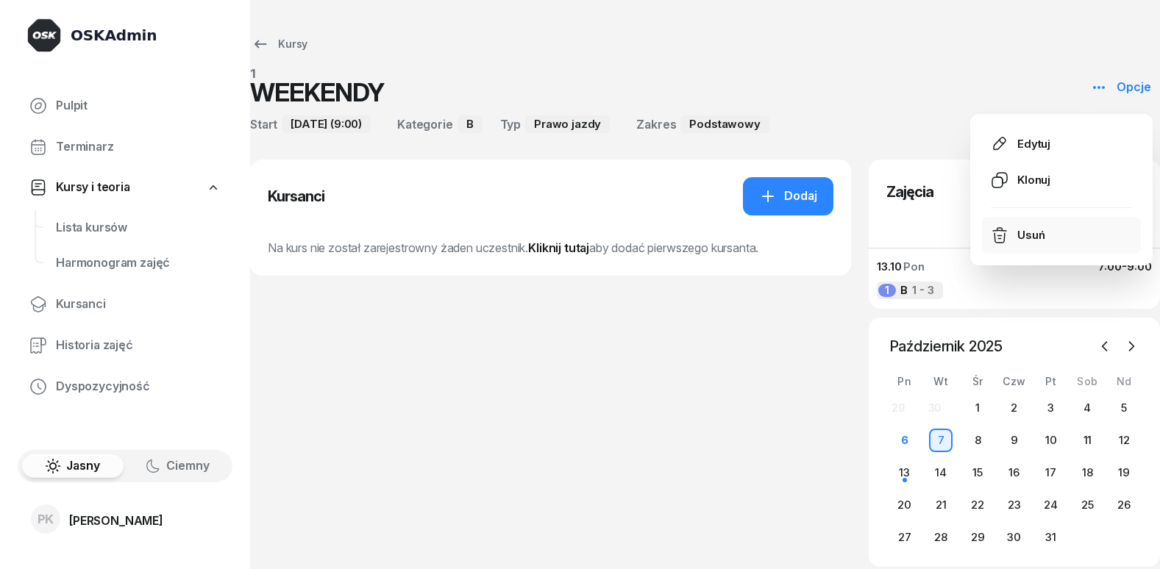
click at [1057, 240] on li "Usuń" at bounding box center [1061, 235] width 159 height 37
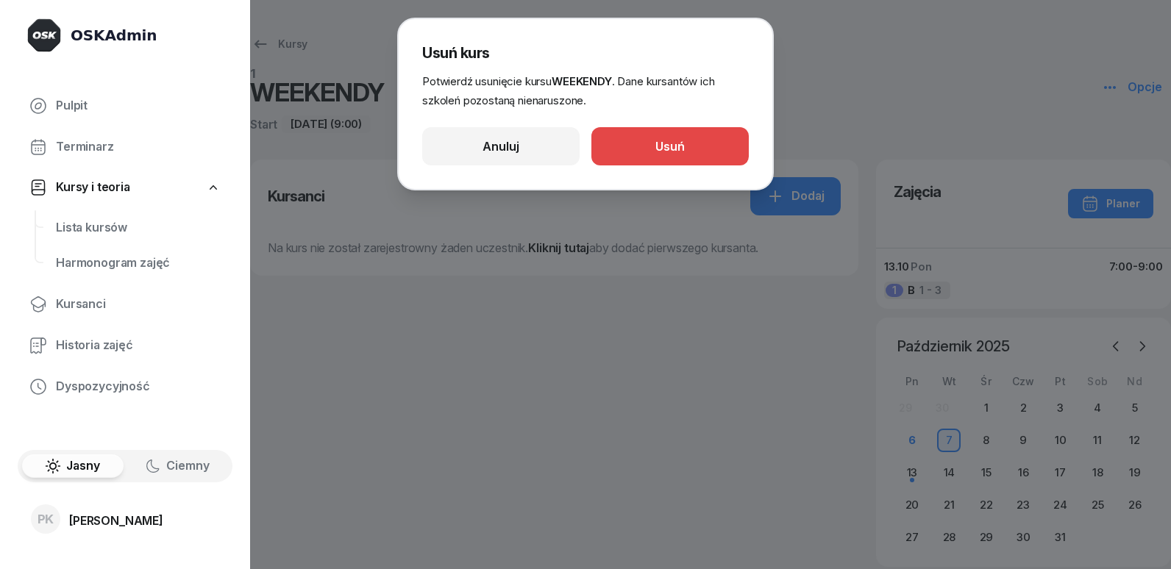
click at [721, 151] on button "Usuń" at bounding box center [669, 146] width 157 height 38
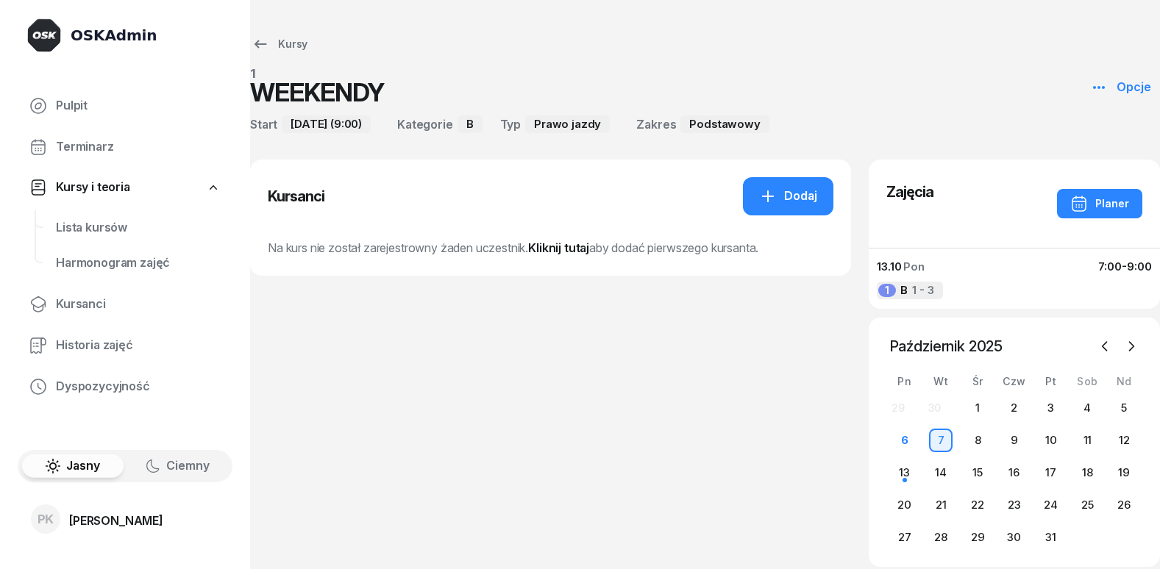
select select
